Goal: Task Accomplishment & Management: Manage account settings

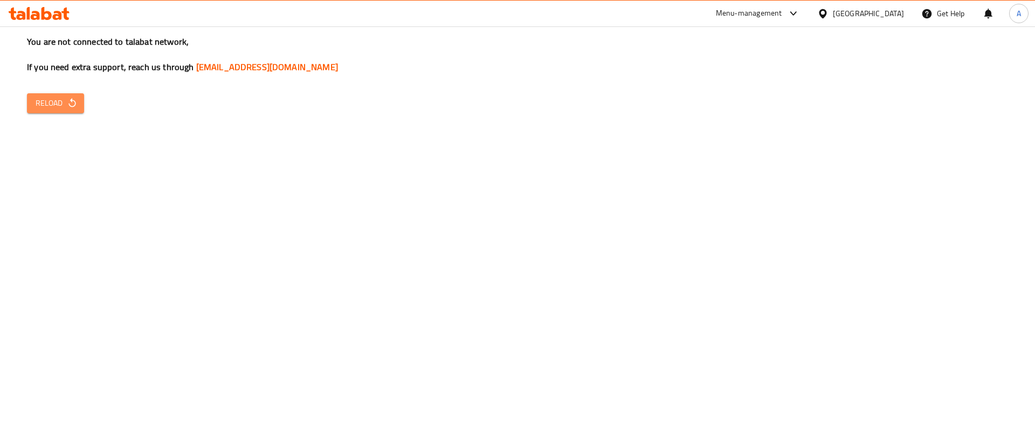
click at [68, 98] on icon "button" at bounding box center [72, 103] width 11 height 11
click at [46, 100] on span "Reload" at bounding box center [56, 102] width 40 height 13
click at [61, 102] on span "Reload" at bounding box center [56, 102] width 40 height 13
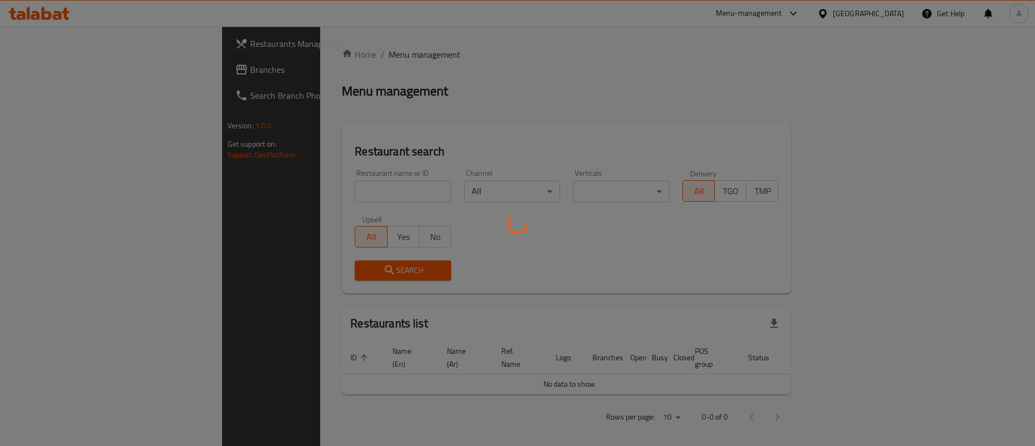
click at [302, 185] on div at bounding box center [517, 223] width 1035 height 446
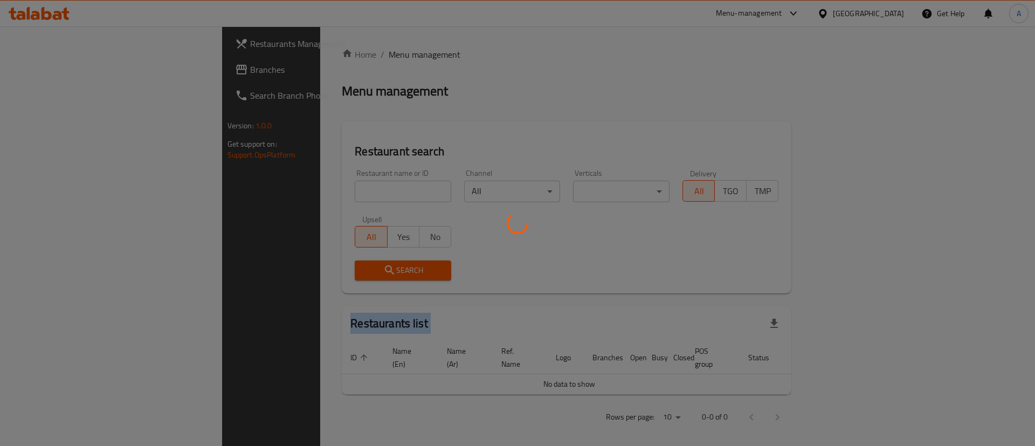
click at [302, 185] on div at bounding box center [517, 223] width 1035 height 446
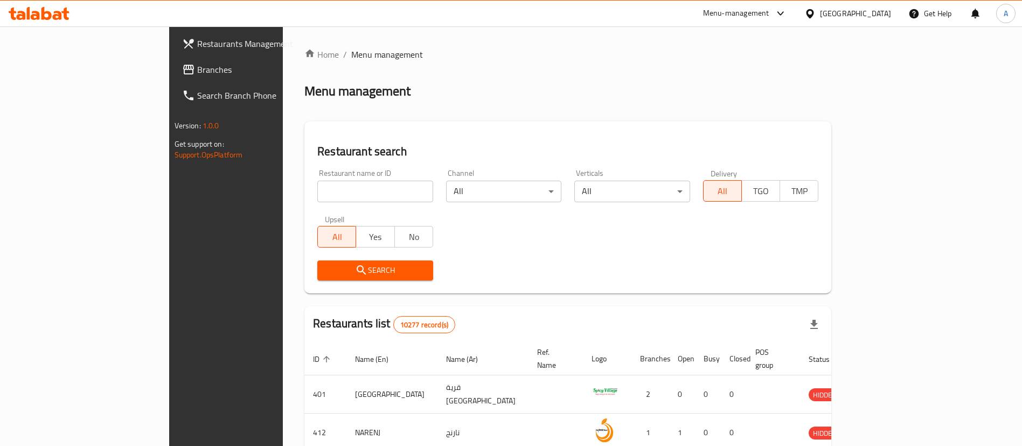
click at [317, 185] on input "search" at bounding box center [375, 192] width 116 height 22
paste input "WHAT A PARATHA"
type input "WHAT A PARATHA"
click button "Search" at bounding box center [375, 270] width 116 height 20
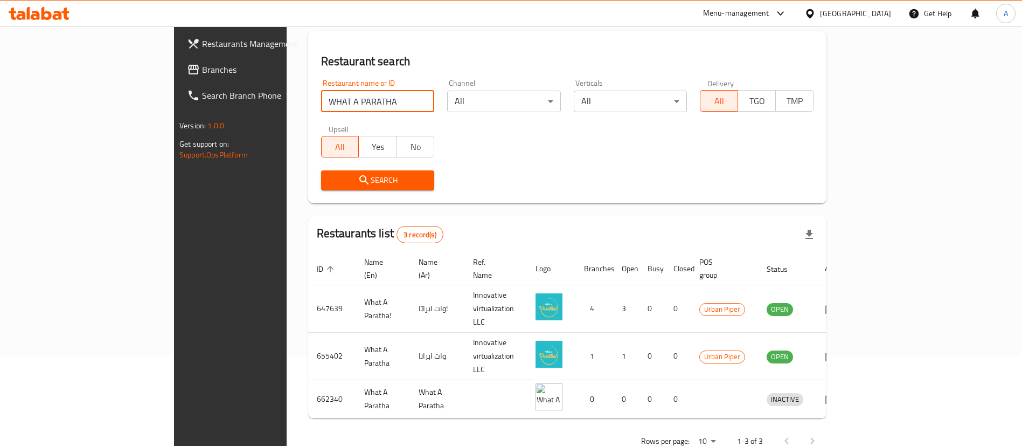
scroll to position [91, 0]
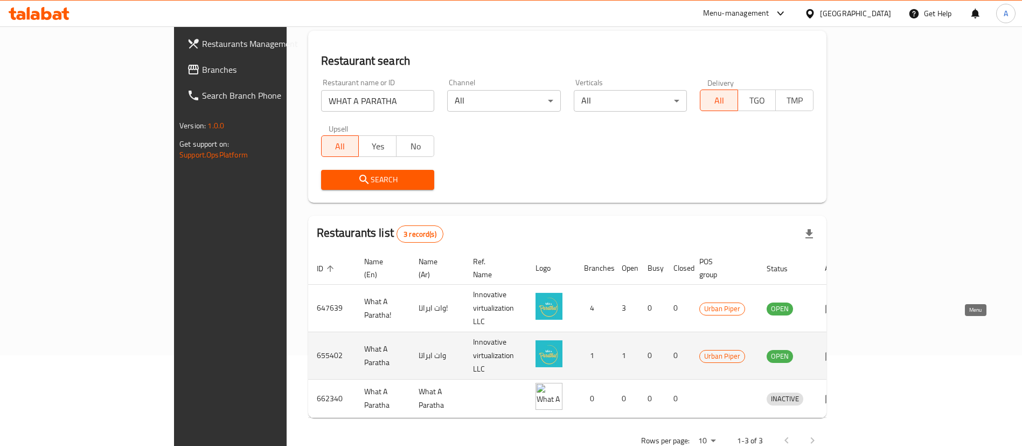
click at [838, 349] on icon "enhanced table" at bounding box center [831, 355] width 13 height 13
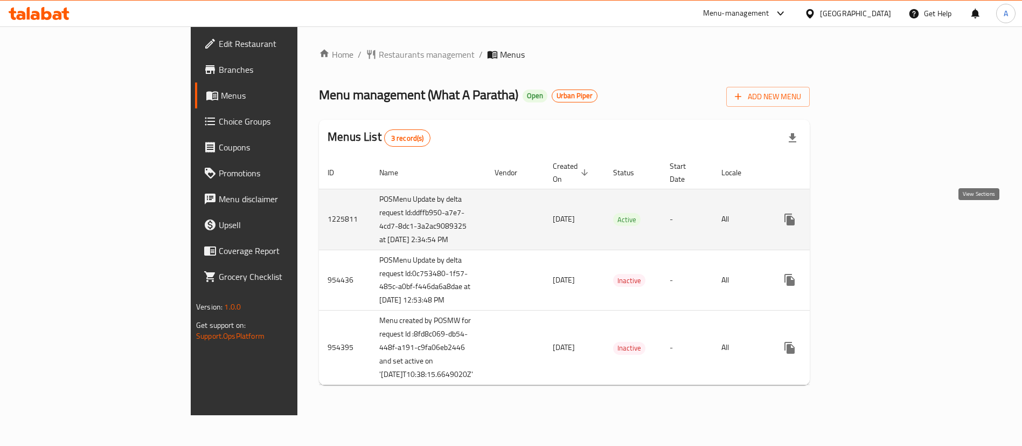
click at [874, 220] on icon "enhanced table" at bounding box center [867, 219] width 13 height 13
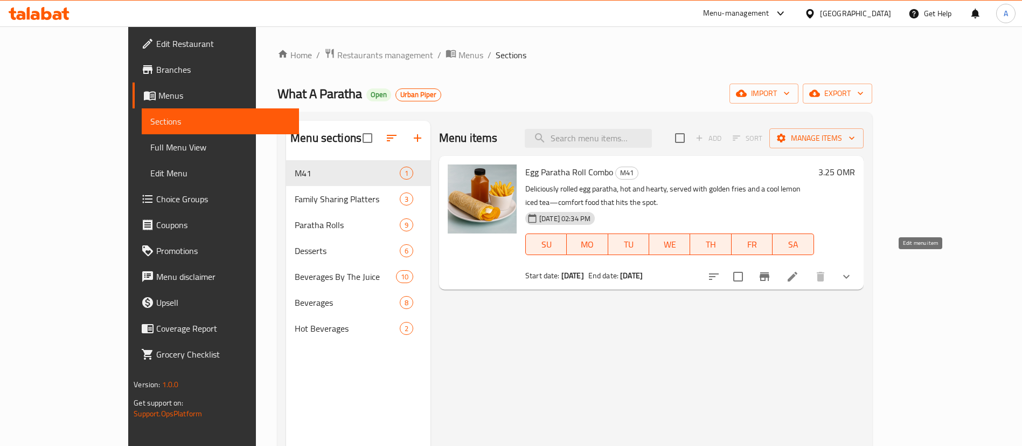
click at [799, 270] on icon at bounding box center [792, 276] width 13 height 13
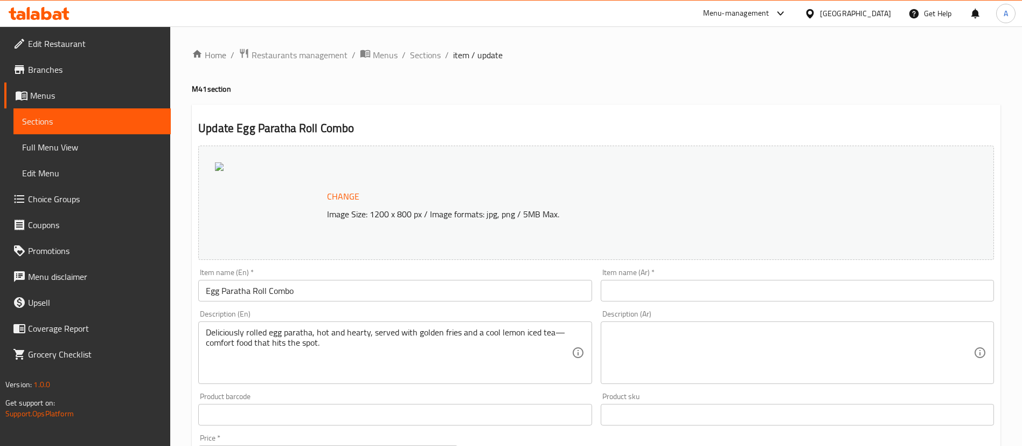
click at [55, 6] on div at bounding box center [39, 14] width 78 height 22
click at [46, 15] on icon at bounding box center [39, 13] width 61 height 13
